Goal: Task Accomplishment & Management: Manage account settings

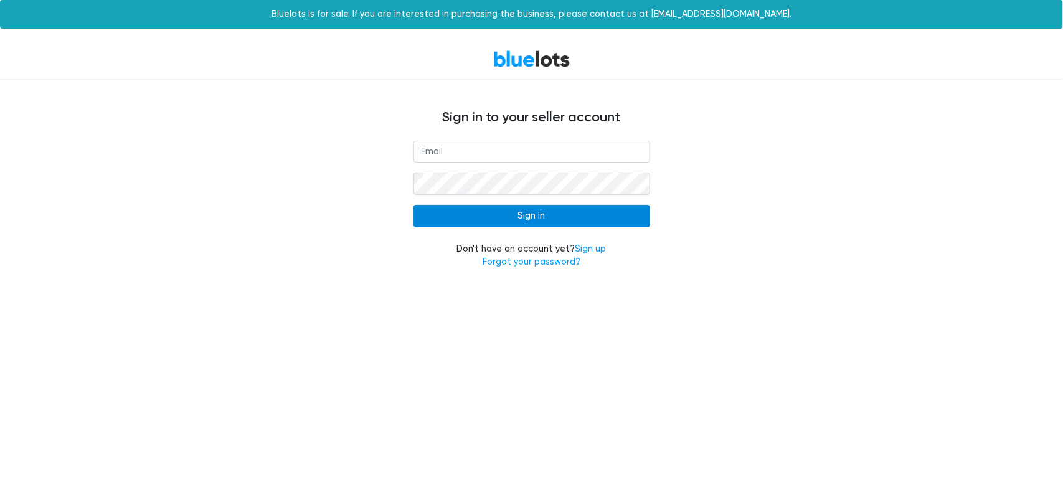
type input "[EMAIL_ADDRESS][DOMAIN_NAME]"
click at [539, 217] on input "Sign In" at bounding box center [532, 216] width 237 height 22
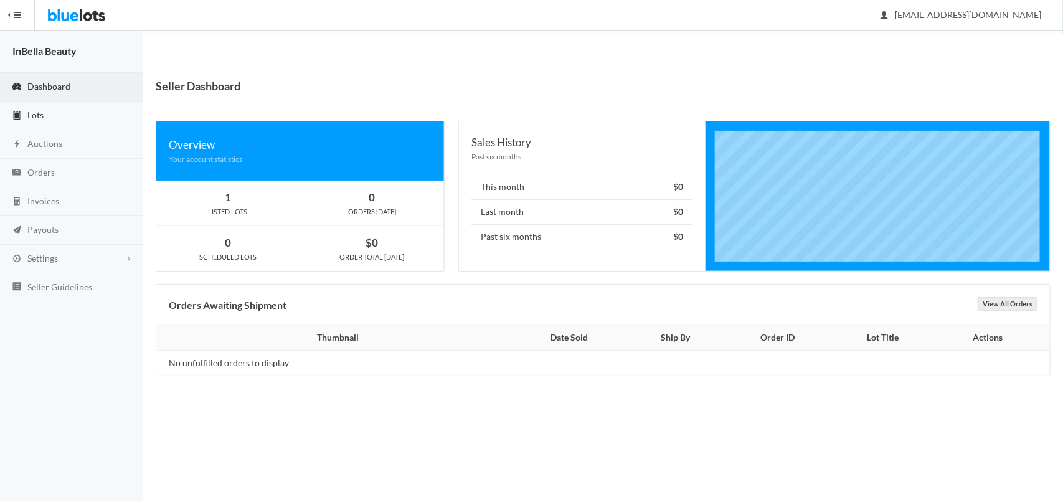
click at [39, 116] on span "Lots" at bounding box center [35, 115] width 16 height 11
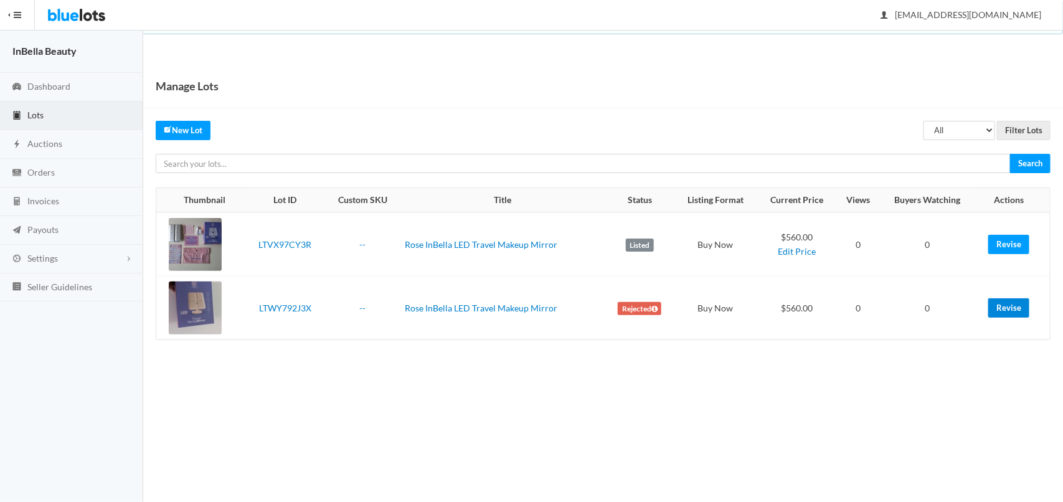
click at [997, 309] on link "Revise" at bounding box center [1008, 307] width 41 height 19
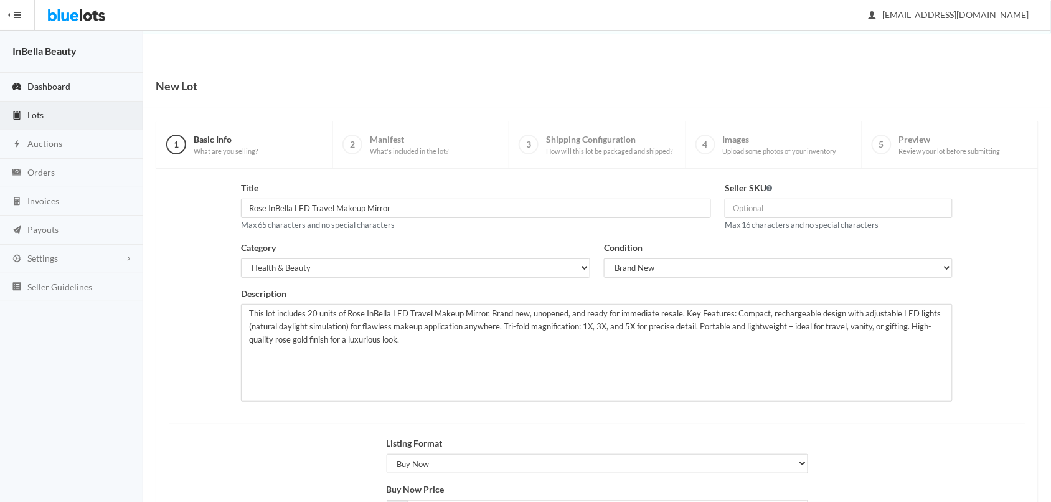
click at [50, 86] on span "Dashboard" at bounding box center [48, 86] width 43 height 11
